Goal: Task Accomplishment & Management: Manage account settings

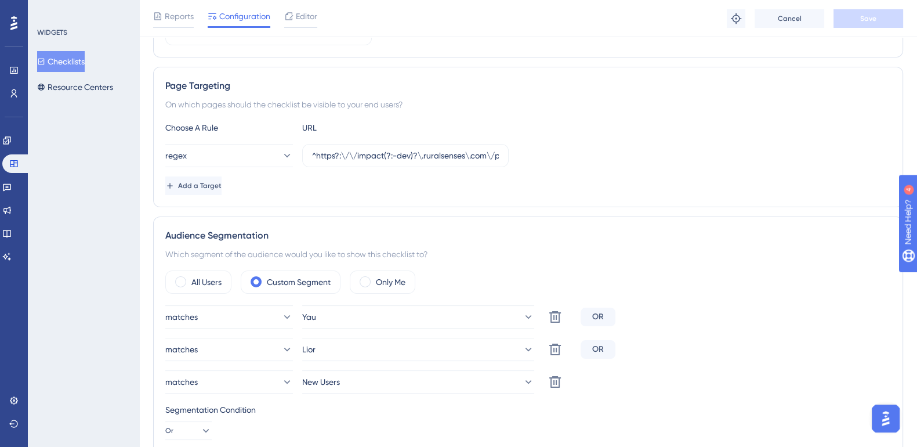
scroll to position [182, 0]
click at [550, 313] on icon at bounding box center [555, 315] width 12 height 12
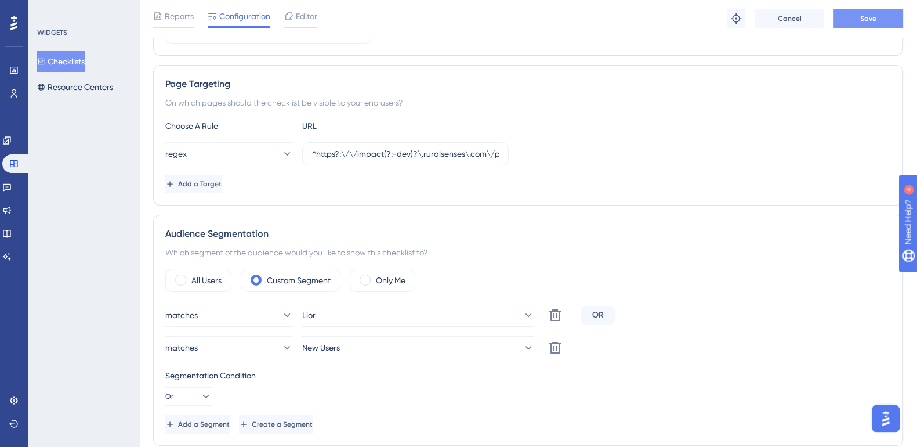
click at [870, 15] on span "Save" at bounding box center [868, 18] width 16 height 9
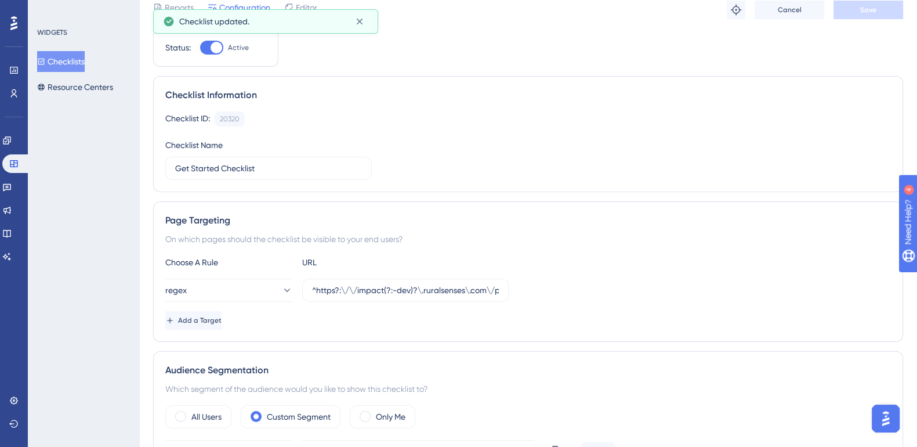
scroll to position [0, 0]
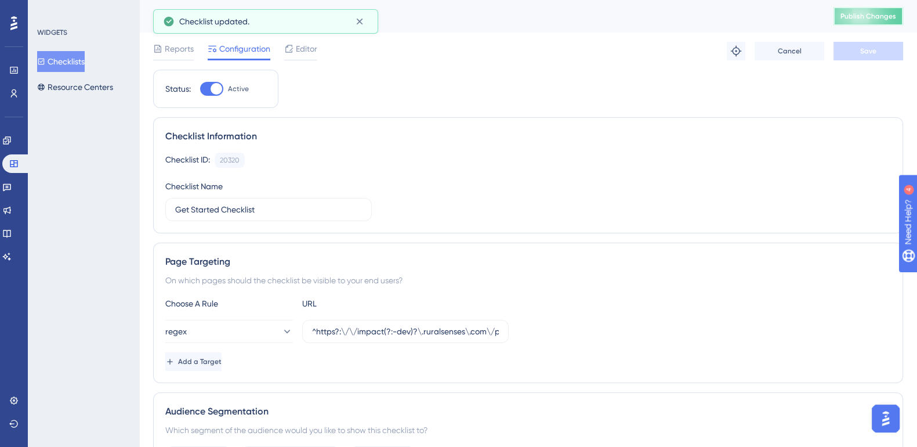
click at [883, 12] on span "Publish Changes" at bounding box center [869, 16] width 56 height 9
click at [12, 137] on icon at bounding box center [6, 140] width 9 height 9
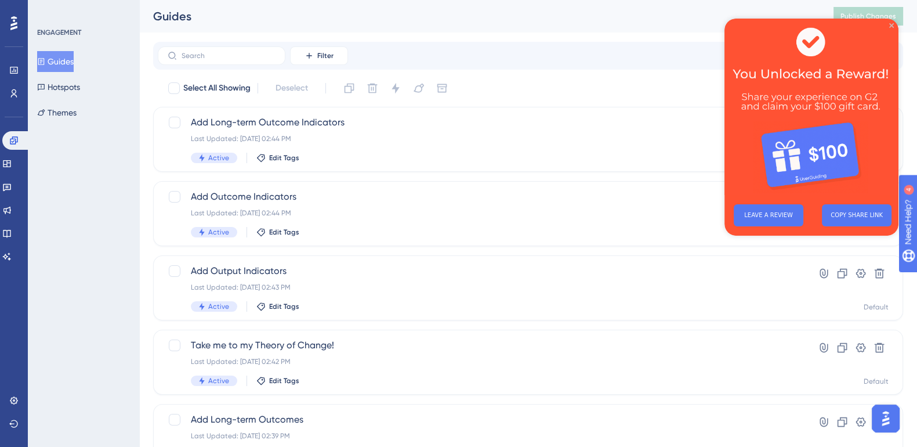
click at [893, 23] on icon "Close Preview" at bounding box center [891, 25] width 5 height 5
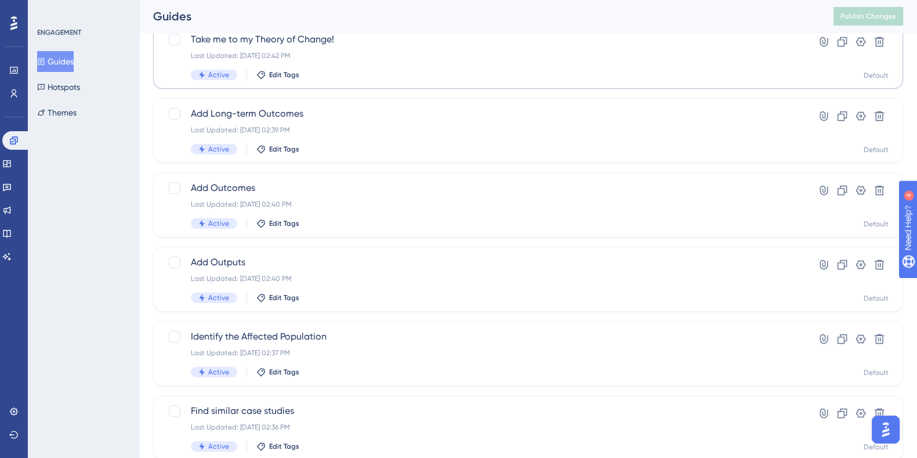
scroll to position [442, 0]
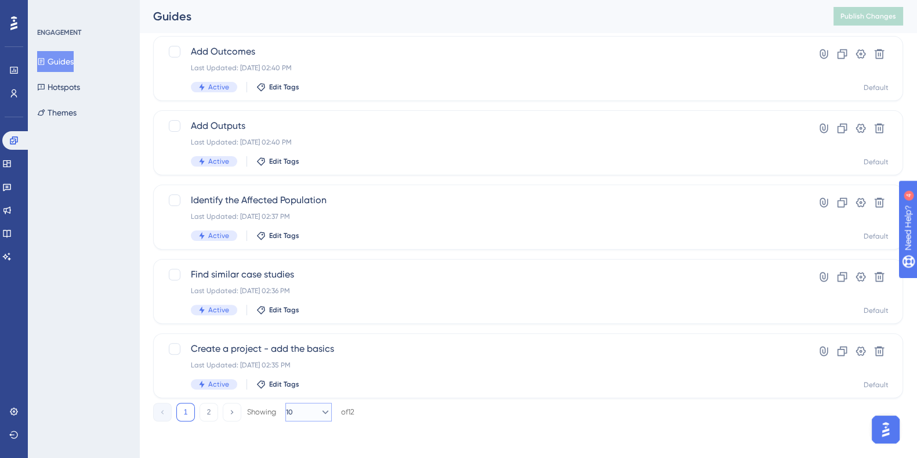
click at [320, 408] on icon at bounding box center [326, 412] width 12 height 12
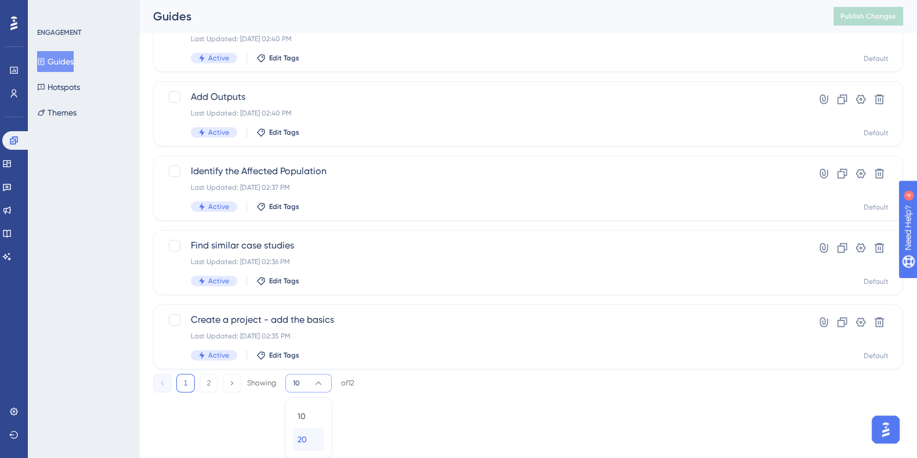
click at [306, 434] on span "20" at bounding box center [302, 439] width 9 height 14
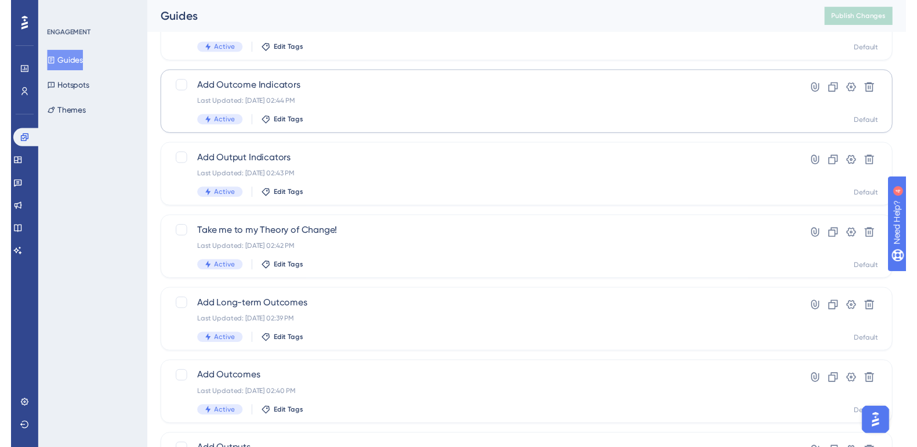
scroll to position [0, 0]
